Goal: Information Seeking & Learning: Learn about a topic

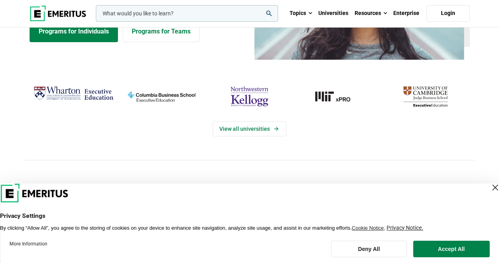
scroll to position [118, 0]
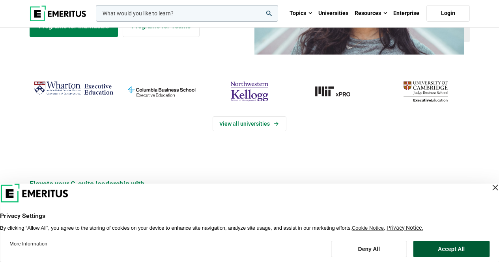
click at [457, 244] on button "Accept All" at bounding box center [451, 249] width 76 height 17
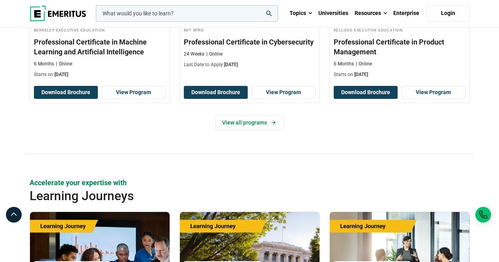
scroll to position [1146, 0]
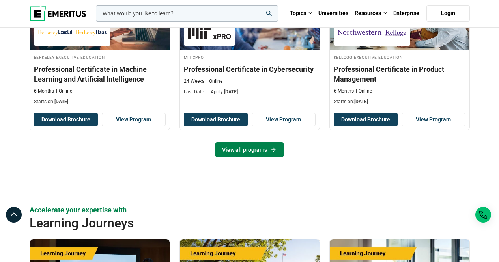
click at [251, 150] on link "View all programs" at bounding box center [249, 149] width 68 height 15
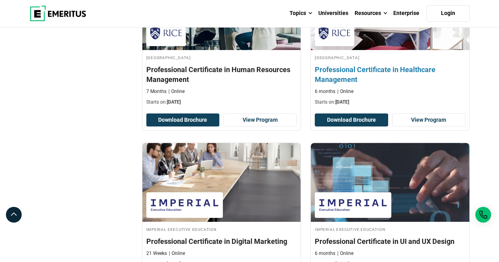
scroll to position [1233, 0]
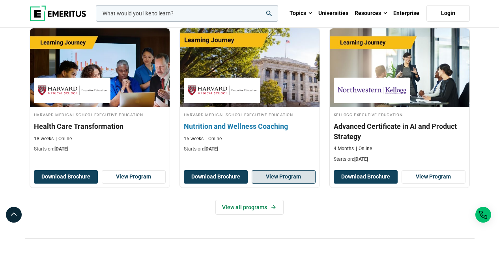
scroll to position [1383, 0]
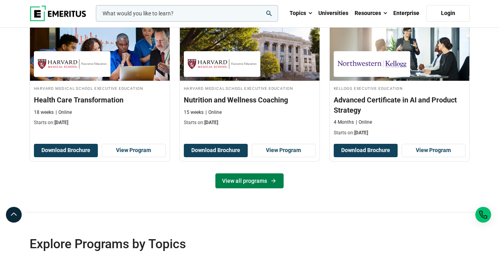
click at [251, 183] on link "View all programs" at bounding box center [249, 180] width 68 height 15
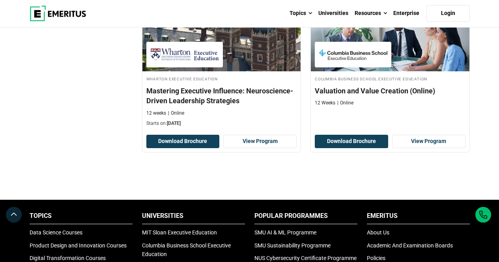
scroll to position [1028, 0]
